Goal: Transaction & Acquisition: Subscribe to service/newsletter

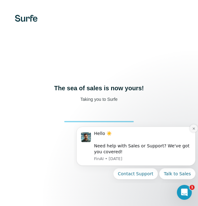
click at [191, 128] on button "Dismiss notification" at bounding box center [193, 128] width 8 height 8
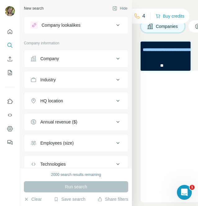
click at [102, 63] on button "Company" at bounding box center [76, 58] width 104 height 15
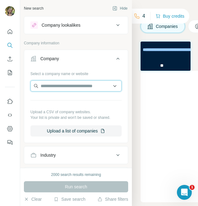
click at [80, 86] on input "text" at bounding box center [75, 85] width 91 height 11
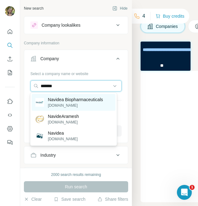
type input "*******"
click at [64, 103] on p "navidea.com" at bounding box center [75, 106] width 55 height 6
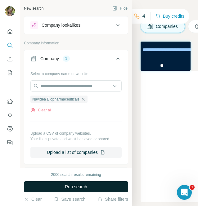
click at [77, 189] on span "Run search" at bounding box center [76, 186] width 22 height 6
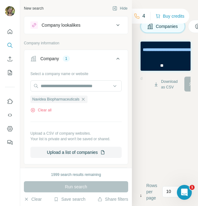
scroll to position [0, 85]
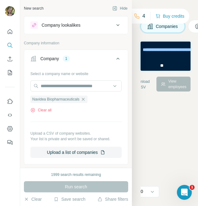
click at [168, 84] on div "View employees" at bounding box center [173, 84] width 34 height 15
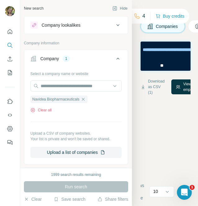
scroll to position [0, 74]
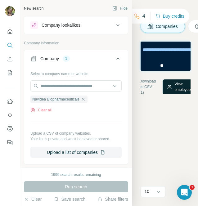
click at [175, 83] on button "View employees" at bounding box center [179, 86] width 34 height 15
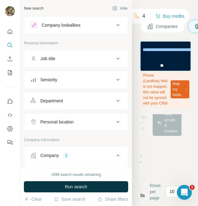
scroll to position [0, 43]
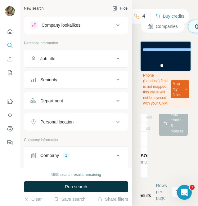
click at [116, 7] on button "Hide" at bounding box center [120, 8] width 24 height 9
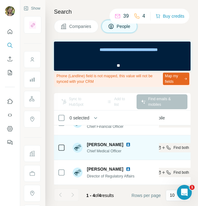
scroll to position [42, 132]
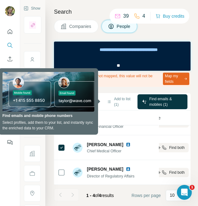
click at [125, 89] on div "Search Companies People Phone (Landline) field is not mapped, this value will n…" at bounding box center [121, 103] width 152 height 206
click at [111, 118] on div "1 selected" at bounding box center [104, 117] width 92 height 7
click at [85, 121] on th "1 selected" at bounding box center [103, 117] width 99 height 15
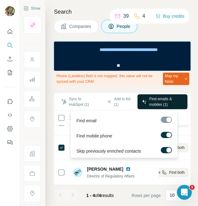
click at [165, 102] on span "Find emails & mobiles (1)" at bounding box center [166, 101] width 34 height 11
click at [75, 100] on button "Sync to HubSpot (1)" at bounding box center [78, 101] width 43 height 15
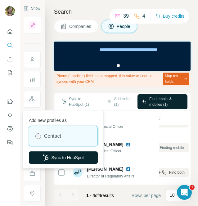
click at [61, 158] on button "Sync to HubSpot" at bounding box center [63, 157] width 69 height 12
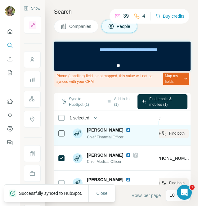
scroll to position [35, 132]
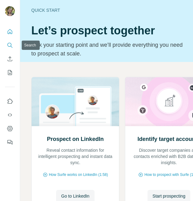
click at [10, 46] on icon "Search" at bounding box center [10, 45] width 6 height 6
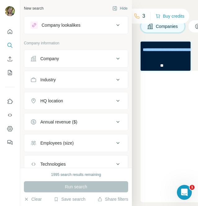
click at [61, 60] on div "Company" at bounding box center [72, 58] width 84 height 6
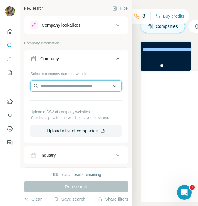
click at [62, 87] on input "text" at bounding box center [75, 85] width 91 height 11
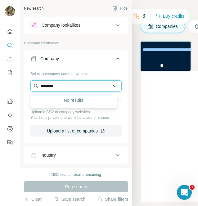
type input "********"
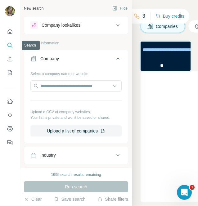
click at [12, 46] on icon "Search" at bounding box center [10, 45] width 6 height 6
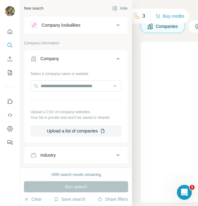
scroll to position [100, 0]
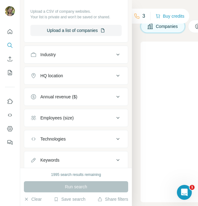
click at [60, 120] on button "Employees (size)" at bounding box center [76, 117] width 104 height 15
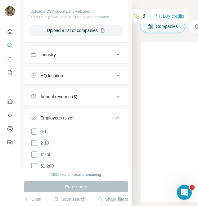
click at [60, 120] on button "Employees (size)" at bounding box center [76, 118] width 104 height 17
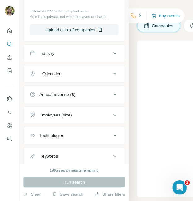
scroll to position [117, 0]
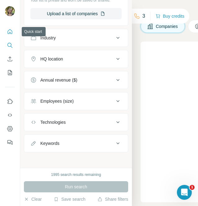
click at [9, 32] on icon "Quick start" at bounding box center [10, 32] width 6 height 6
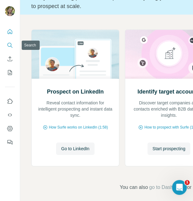
click at [11, 45] on icon "Search" at bounding box center [10, 45] width 6 height 6
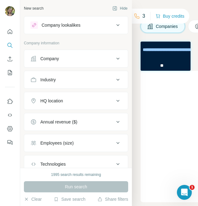
click at [64, 61] on div "Company" at bounding box center [72, 58] width 84 height 6
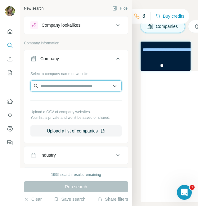
click at [62, 86] on input "text" at bounding box center [75, 85] width 91 height 11
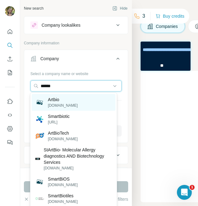
type input "******"
click at [78, 101] on div "Artbio artbio.com" at bounding box center [73, 102] width 83 height 17
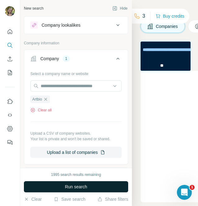
click at [86, 185] on span "Run search" at bounding box center [76, 186] width 22 height 6
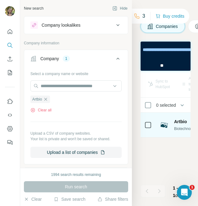
click at [176, 122] on span "Artbio" at bounding box center [180, 121] width 13 height 6
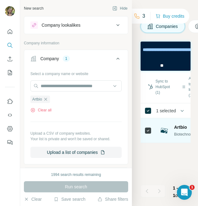
scroll to position [0, 208]
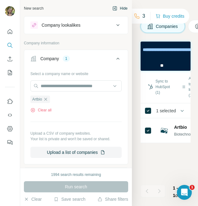
click at [112, 8] on button "Hide" at bounding box center [120, 8] width 24 height 9
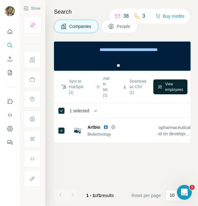
click at [166, 85] on button "View employees" at bounding box center [170, 86] width 34 height 15
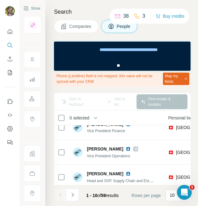
scroll to position [191, 208]
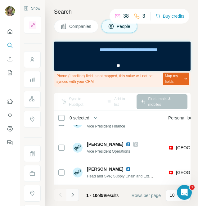
click at [71, 192] on icon "Navigate to next page" at bounding box center [72, 195] width 6 height 6
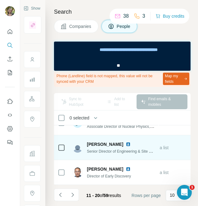
scroll to position [199, 181]
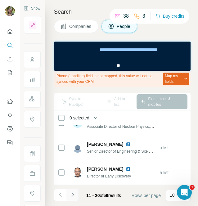
click at [71, 192] on icon "Navigate to next page" at bounding box center [72, 195] width 6 height 6
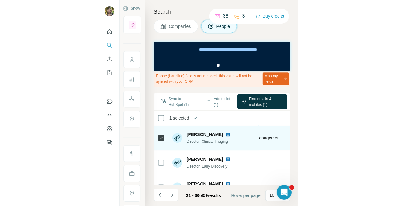
scroll to position [0, 288]
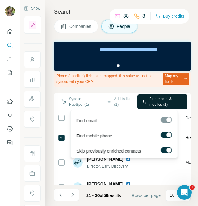
click at [159, 98] on span "Find emails & mobiles (1)" at bounding box center [166, 101] width 34 height 11
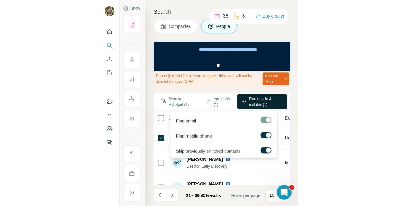
scroll to position [0, 200]
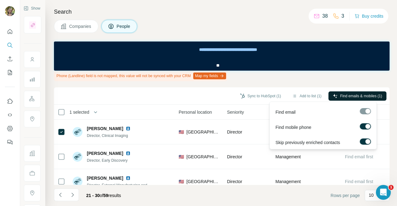
click at [193, 95] on span "Find emails & mobiles (1)" at bounding box center [361, 96] width 42 height 6
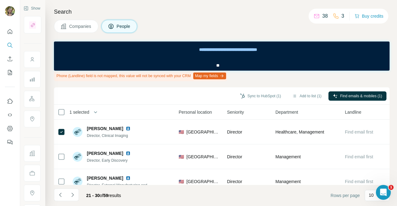
click at [193, 84] on div "Search Companies People Phone (Landline) field is not mapped, this value will n…" at bounding box center [220, 103] width 351 height 206
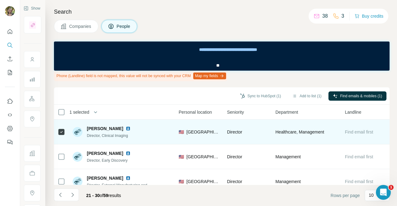
click at [193, 132] on span "Find email first" at bounding box center [359, 132] width 28 height 5
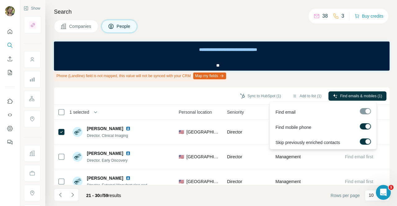
click at [193, 96] on span "Find emails & mobiles (1)" at bounding box center [361, 96] width 42 height 6
click at [193, 81] on div "Phone (Landline) field is not mapped, this value will not be synced with your C…" at bounding box center [221, 76] width 335 height 11
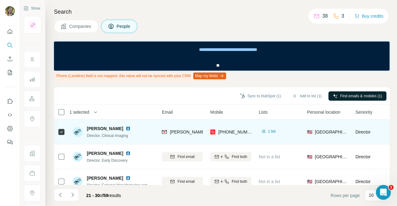
scroll to position [0, 69]
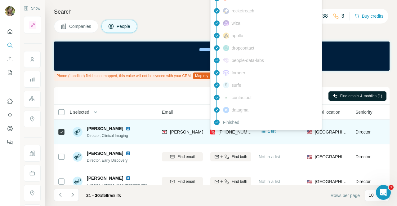
click at [193, 132] on span "+17742810847" at bounding box center [237, 132] width 39 height 5
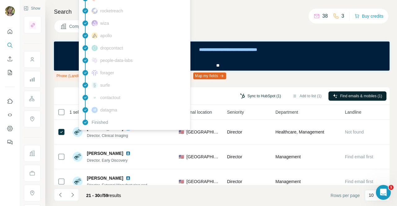
click at [193, 95] on button "Sync to HubSpot (1)" at bounding box center [261, 95] width 50 height 9
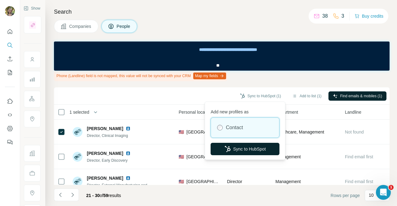
click at [193, 151] on button "Sync to HubSpot" at bounding box center [244, 149] width 69 height 12
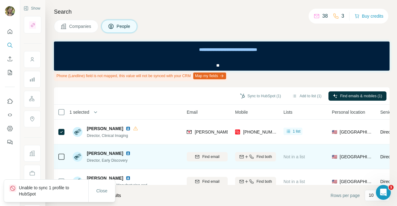
scroll to position [0, 0]
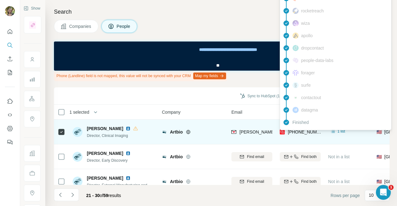
drag, startPoint x: 294, startPoint y: 133, endPoint x: 297, endPoint y: 132, distance: 3.2
click at [193, 130] on div "+17742810847" at bounding box center [301, 132] width 42 height 6
copy div "+17742810847"
